Goal: Task Accomplishment & Management: Manage account settings

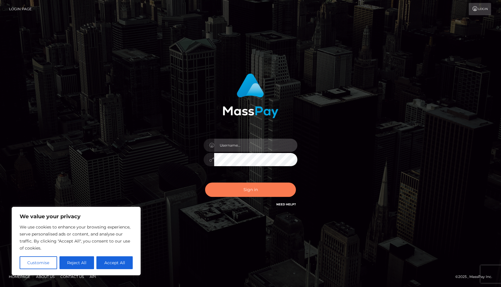
type input "[EMAIL_ADDRESS][DOMAIN_NAME]"
click at [248, 191] on button "Sign in" at bounding box center [250, 190] width 91 height 14
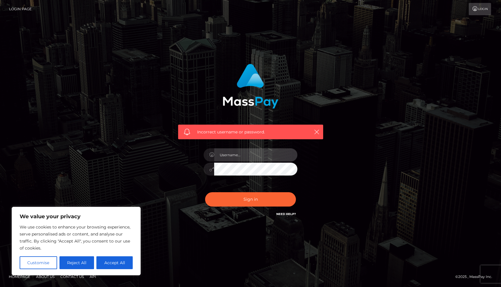
type input "[EMAIL_ADDRESS][DOMAIN_NAME]"
click at [248, 191] on div "Sign in Need Help?" at bounding box center [250, 202] width 103 height 26
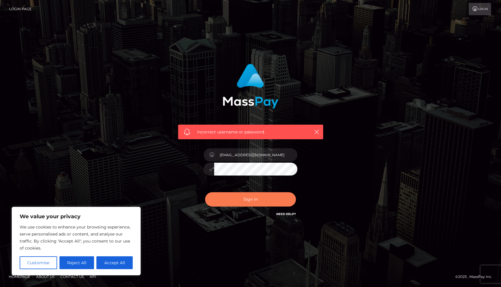
click at [250, 197] on button "Sign in" at bounding box center [250, 199] width 91 height 14
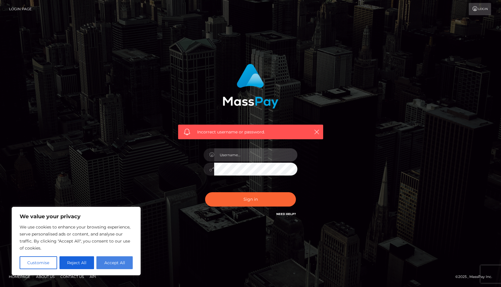
type input "[EMAIL_ADDRESS][DOMAIN_NAME]"
click at [118, 262] on button "Accept All" at bounding box center [114, 263] width 36 height 13
checkbox input "true"
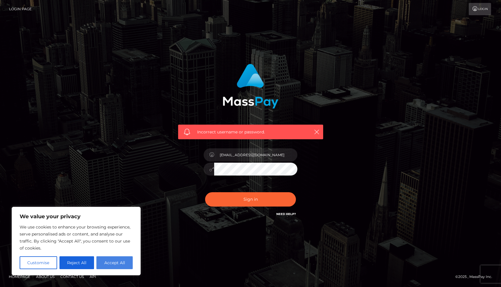
checkbox input "true"
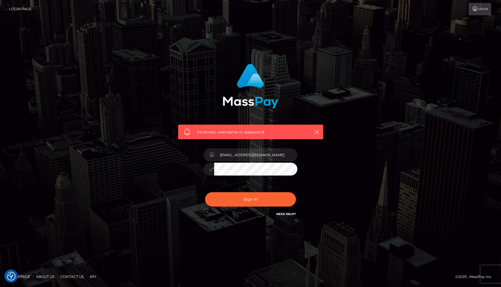
click at [236, 162] on div "[EMAIL_ADDRESS][DOMAIN_NAME]" at bounding box center [250, 166] width 103 height 45
click at [247, 155] on input "[EMAIL_ADDRESS][DOMAIN_NAME]" at bounding box center [255, 155] width 83 height 13
type input "Tjcarroll021@gmail.com"
click at [268, 200] on button "Sign in" at bounding box center [250, 199] width 91 height 14
type input "[EMAIL_ADDRESS][DOMAIN_NAME]"
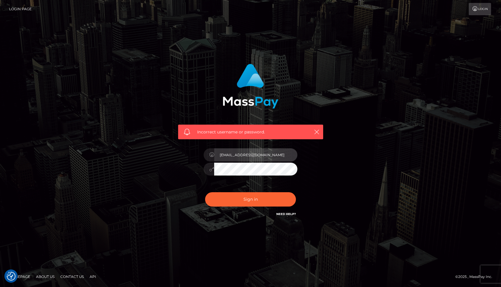
click at [270, 161] on input "[EMAIL_ADDRESS][DOMAIN_NAME]" at bounding box center [255, 155] width 83 height 13
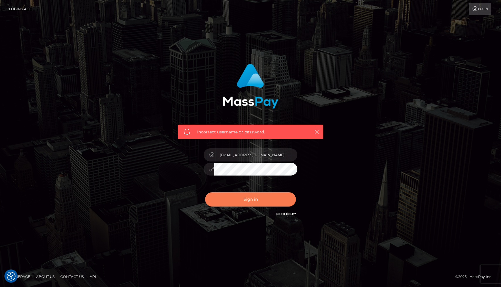
click at [274, 201] on button "Sign in" at bounding box center [250, 199] width 91 height 14
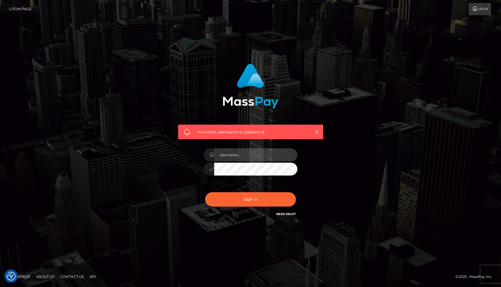
type input "[EMAIL_ADDRESS][DOMAIN_NAME]"
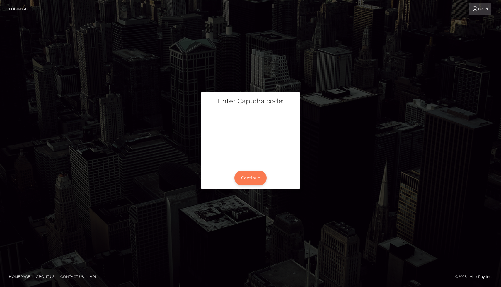
click at [246, 177] on button "Continue" at bounding box center [250, 178] width 32 height 14
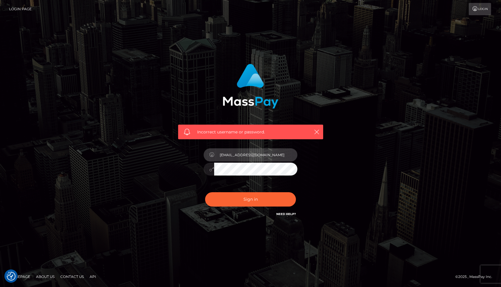
click at [256, 159] on input "[EMAIL_ADDRESS][DOMAIN_NAME]" at bounding box center [255, 155] width 83 height 13
type input "Tjcarroll021@gmail.com"
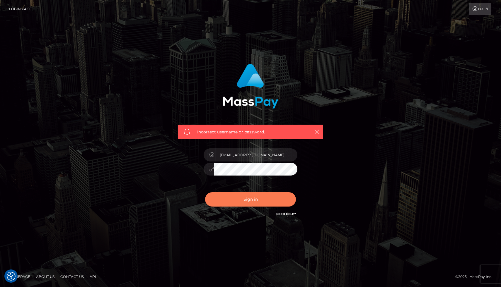
click at [281, 198] on button "Sign in" at bounding box center [250, 199] width 91 height 14
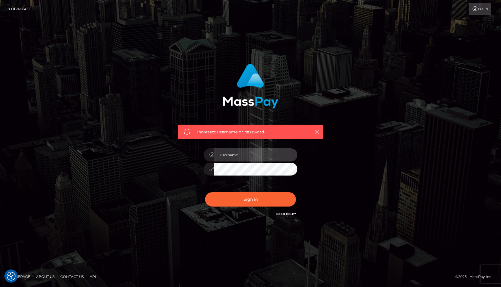
type input "[EMAIL_ADDRESS][DOMAIN_NAME]"
click at [284, 218] on div "Need Help?" at bounding box center [286, 215] width 20 height 7
click at [285, 216] on link "Need Help?" at bounding box center [286, 214] width 20 height 4
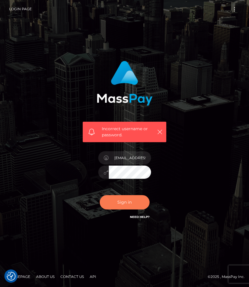
click at [131, 201] on button "Sign in" at bounding box center [125, 202] width 50 height 14
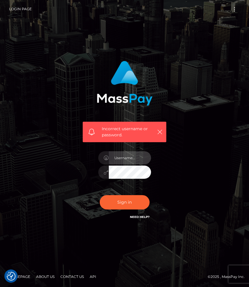
type input "[EMAIL_ADDRESS][DOMAIN_NAME]"
click at [139, 161] on input "[EMAIL_ADDRESS][DOMAIN_NAME]" at bounding box center [130, 157] width 42 height 13
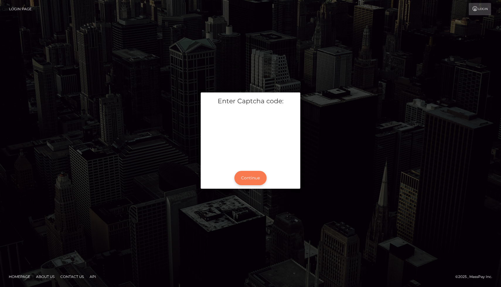
click at [248, 181] on button "Continue" at bounding box center [250, 178] width 32 height 14
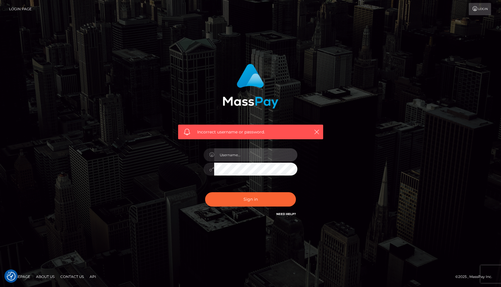
type input "[EMAIL_ADDRESS][DOMAIN_NAME]"
click at [25, 8] on link "Login Page" at bounding box center [20, 9] width 23 height 12
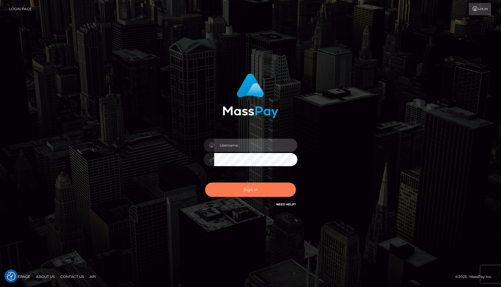
type input "[EMAIL_ADDRESS][DOMAIN_NAME]"
click at [253, 189] on button "Sign in" at bounding box center [250, 190] width 91 height 14
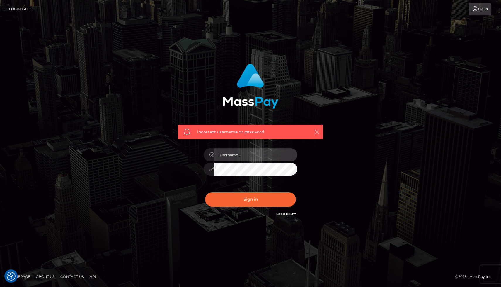
type input "[EMAIL_ADDRESS][DOMAIN_NAME]"
click at [316, 132] on icon "button" at bounding box center [317, 132] width 6 height 6
click at [478, 10] on link "Login" at bounding box center [480, 9] width 22 height 12
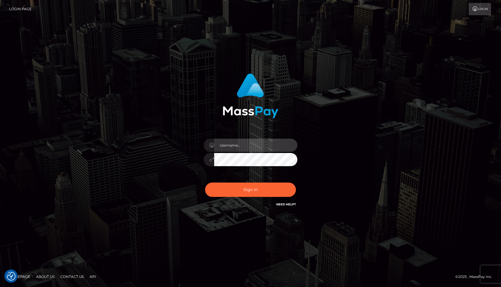
type input "[EMAIL_ADDRESS][DOMAIN_NAME]"
click at [475, 9] on icon at bounding box center [475, 8] width 6 height 5
type input "[EMAIL_ADDRESS][DOMAIN_NAME]"
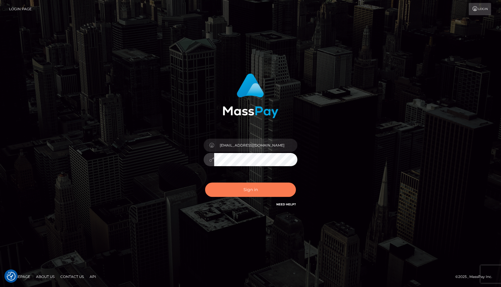
click at [247, 187] on button "Sign in" at bounding box center [250, 190] width 91 height 14
